Goal: Information Seeking & Learning: Learn about a topic

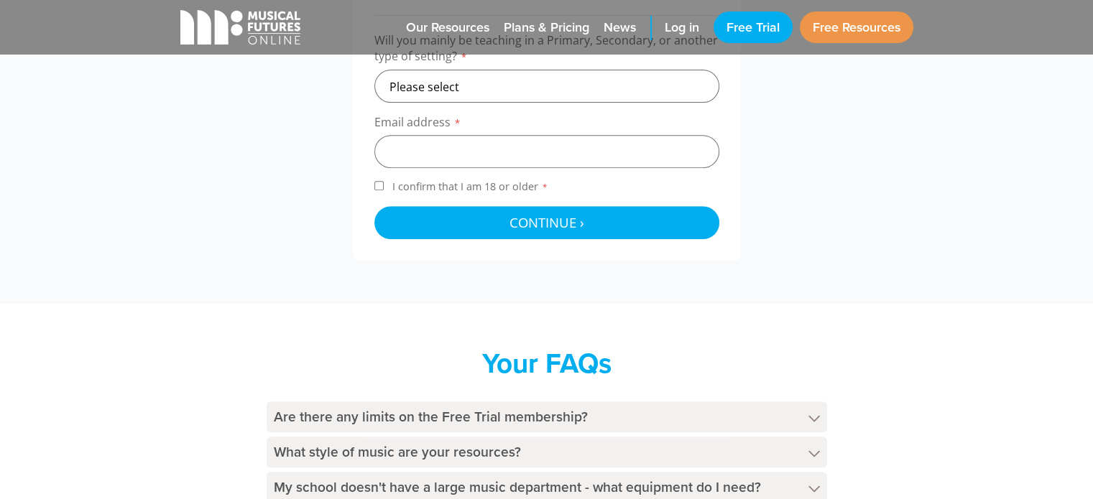
scroll to position [900, 0]
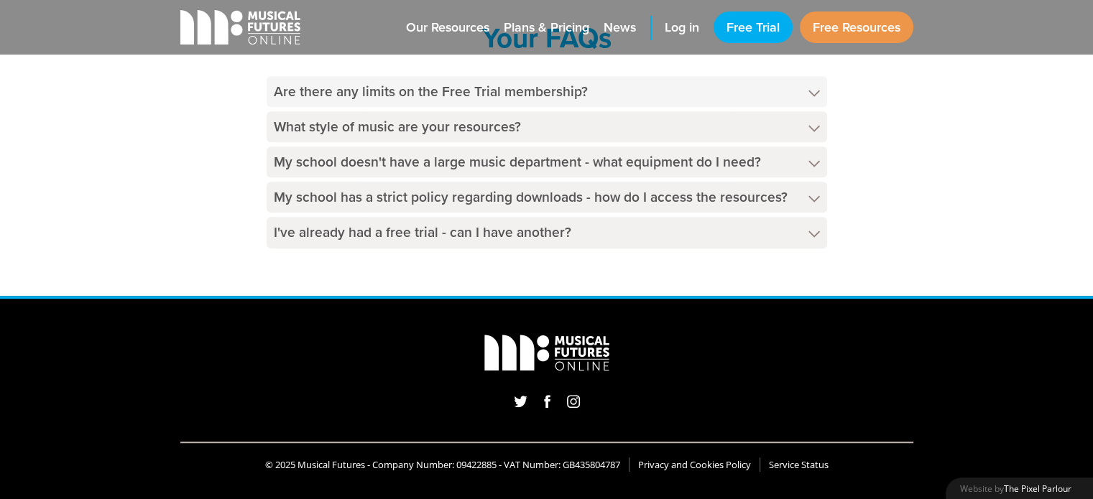
click at [654, 91] on h4 "Are there any limits on the Free Trial membership?" at bounding box center [546, 91] width 560 height 31
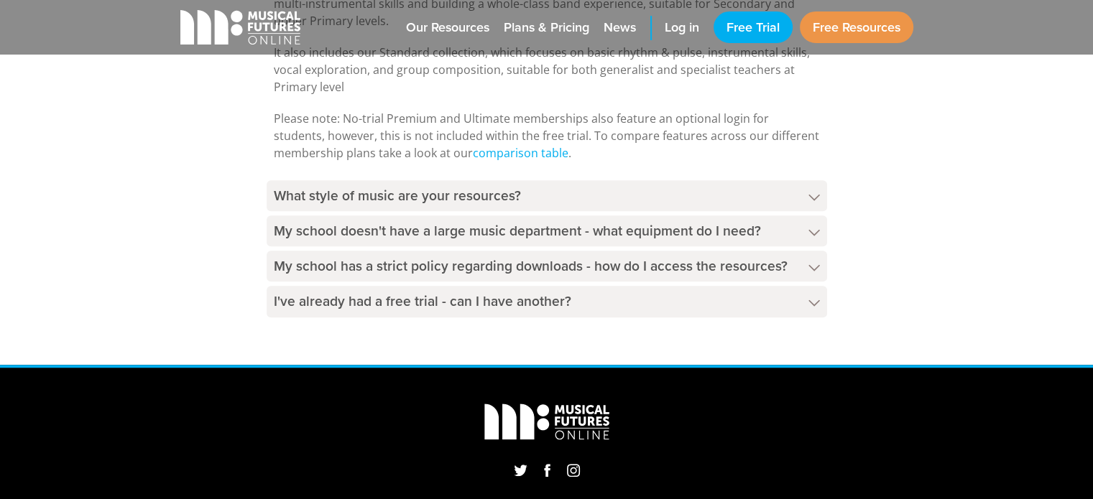
scroll to position [1062, 0]
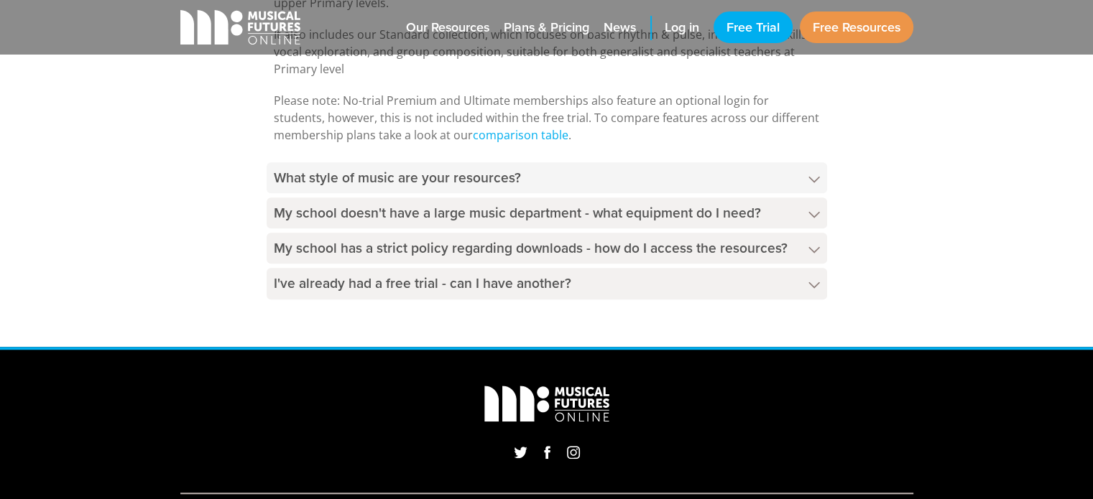
click at [815, 179] on polygon at bounding box center [813, 179] width 11 height 6
click at [815, 179] on icon at bounding box center [813, 179] width 11 height 7
click at [815, 178] on polygon at bounding box center [813, 179] width 11 height 6
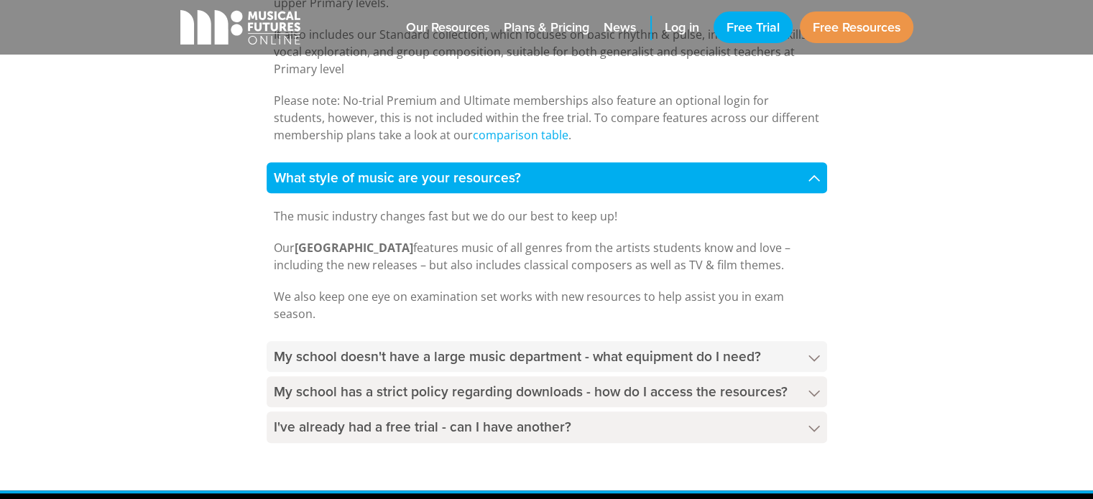
click at [808, 358] on icon at bounding box center [813, 358] width 11 height 7
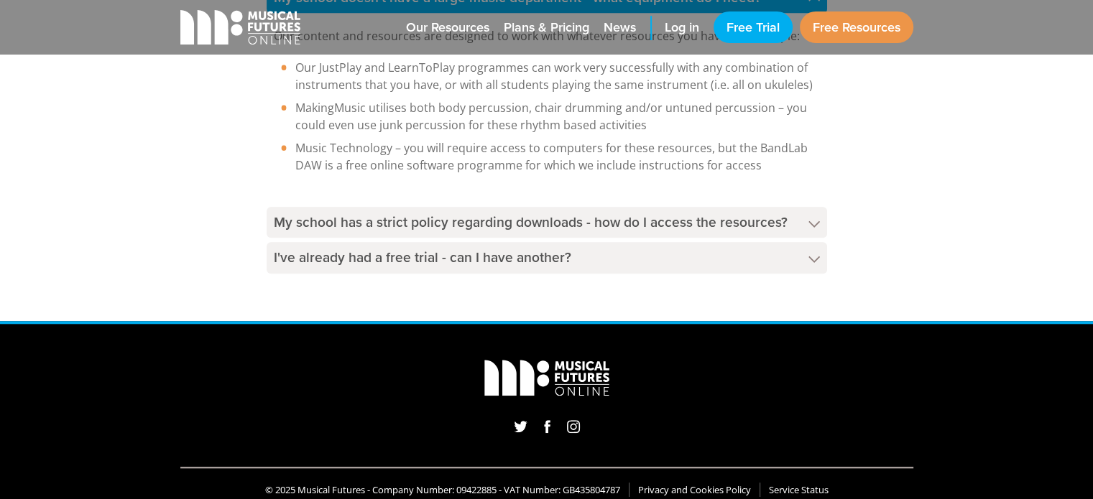
scroll to position [1439, 0]
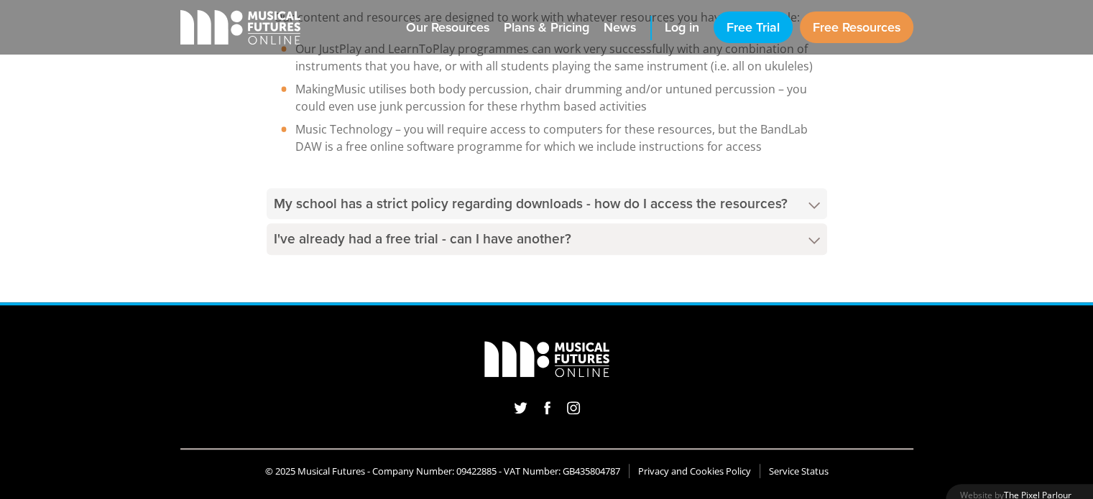
click at [608, 203] on h4 "My school has a strict policy regarding downloads - how do I access the resourc…" at bounding box center [546, 203] width 560 height 31
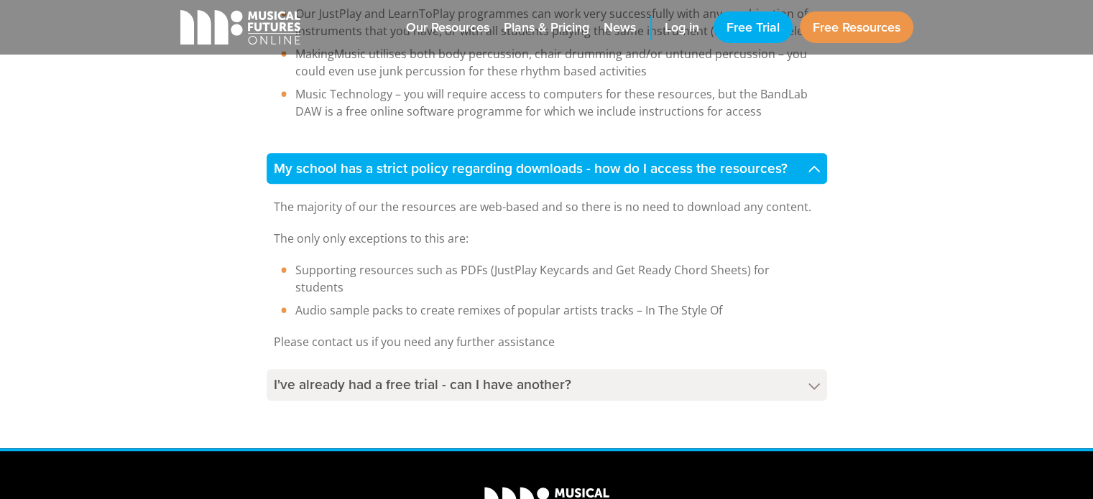
scroll to position [1511, 0]
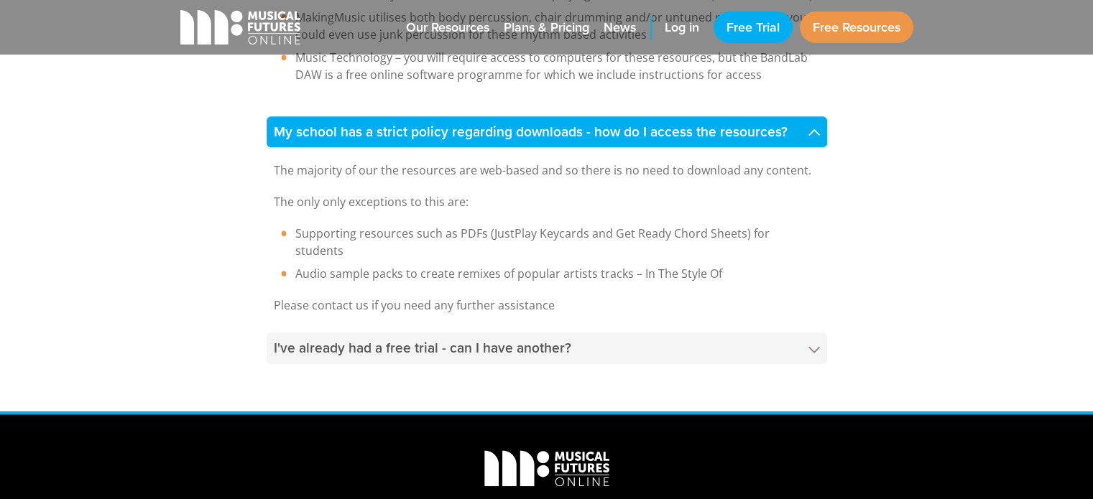
click at [580, 333] on h4 "I've already had a free trial - can I have another?" at bounding box center [546, 348] width 560 height 31
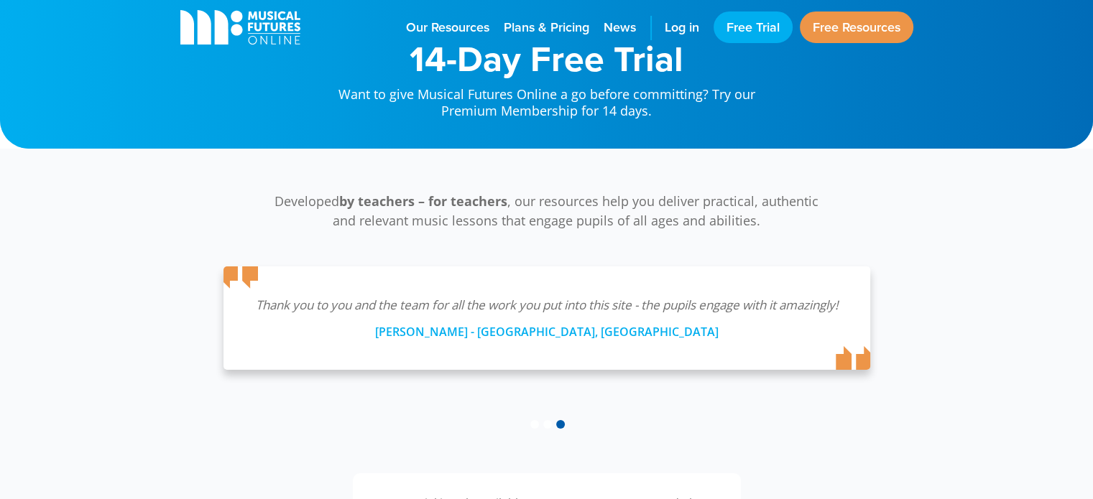
scroll to position [29, 0]
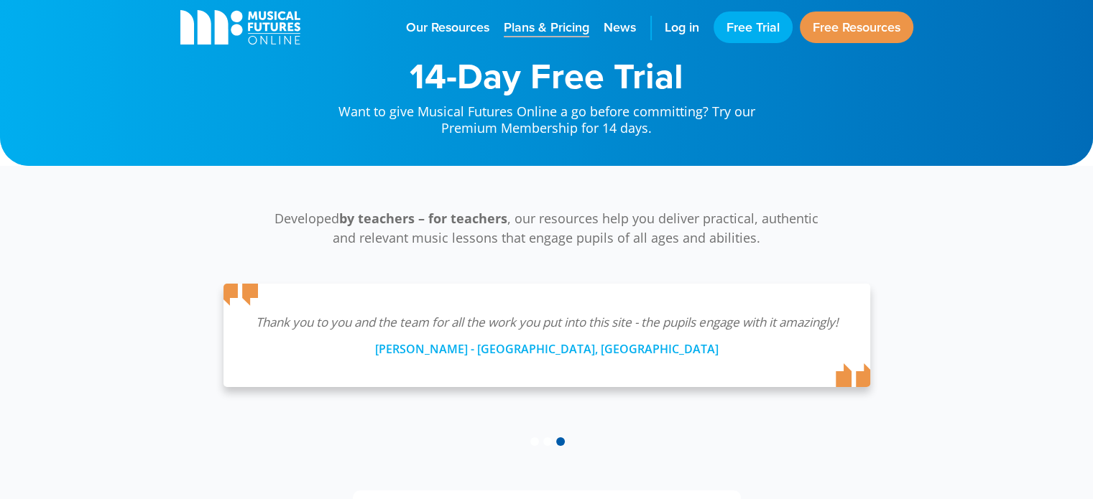
click at [537, 26] on span "Plans & Pricing" at bounding box center [546, 27] width 85 height 19
